Goal: Register for event/course

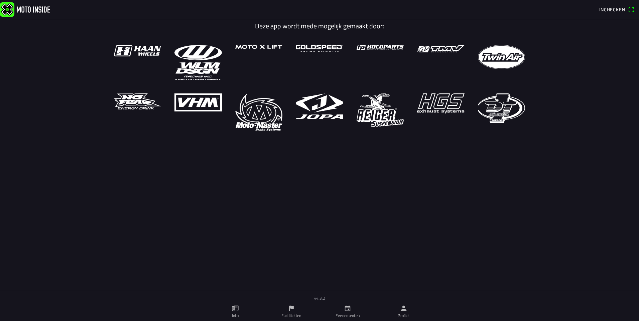
click at [349, 312] on icon "calendar" at bounding box center [347, 308] width 7 height 7
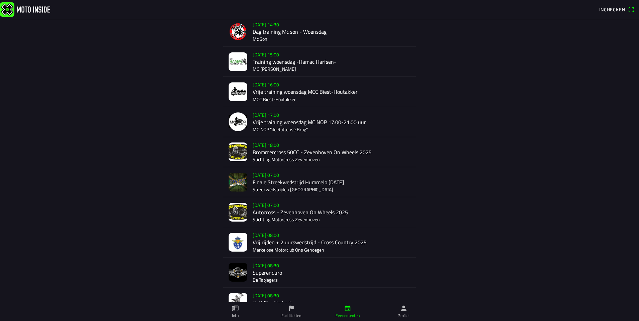
scroll to position [67, 0]
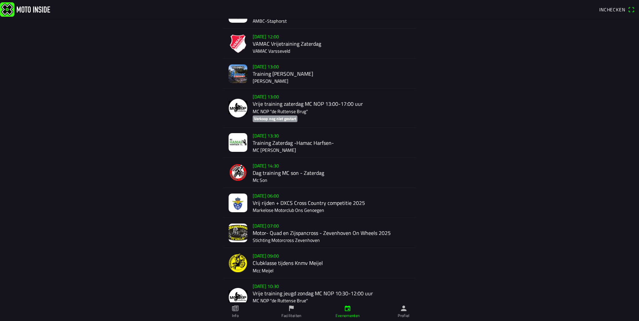
scroll to position [419, 0]
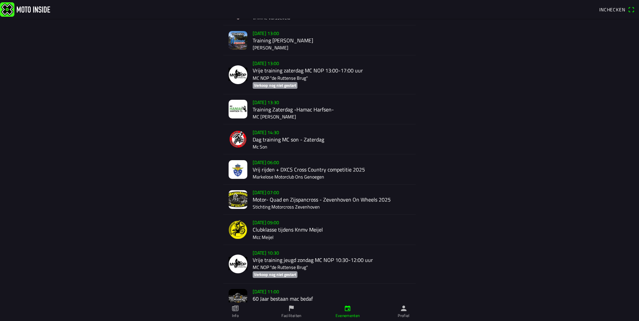
click at [302, 228] on div "[DATE] 09:00 Clubklasse tijdens Knmv Meijel Mcc Meijel" at bounding box center [332, 230] width 158 height 30
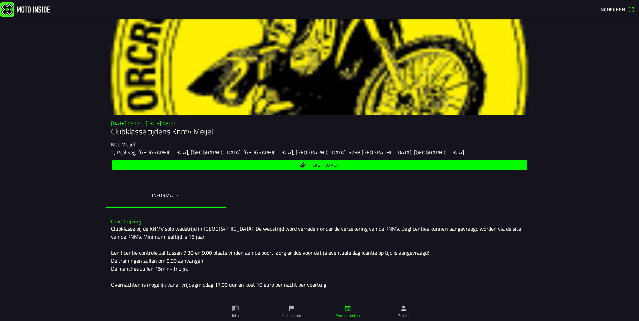
scroll to position [22, 0]
